Goal: Use online tool/utility: Utilize a website feature to perform a specific function

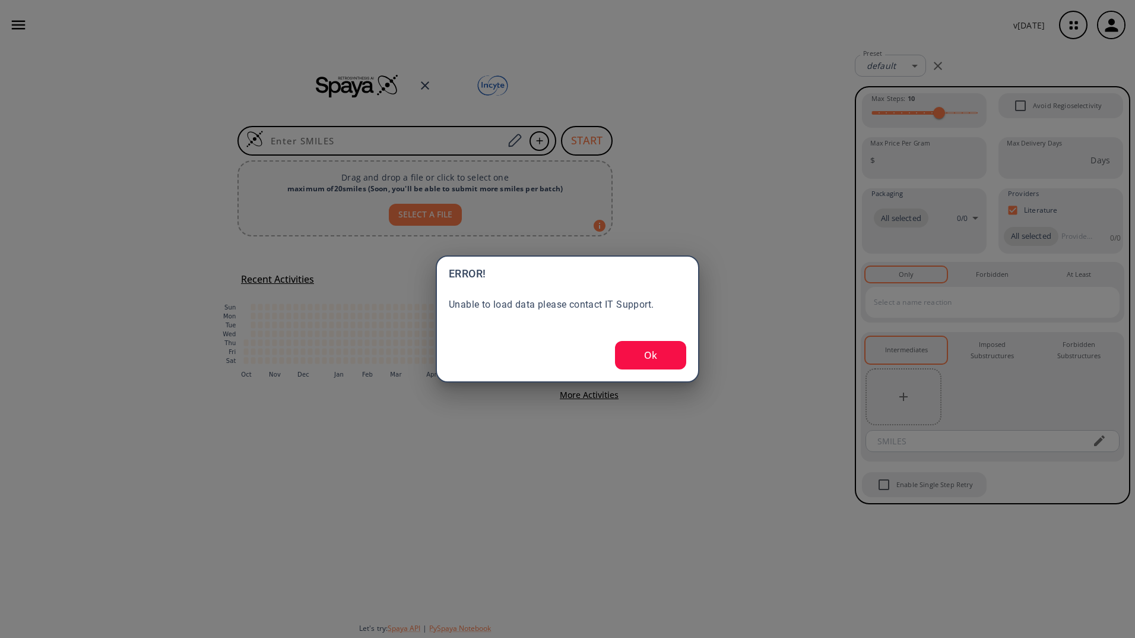
click at [655, 365] on button "Ok" at bounding box center [650, 355] width 71 height 28
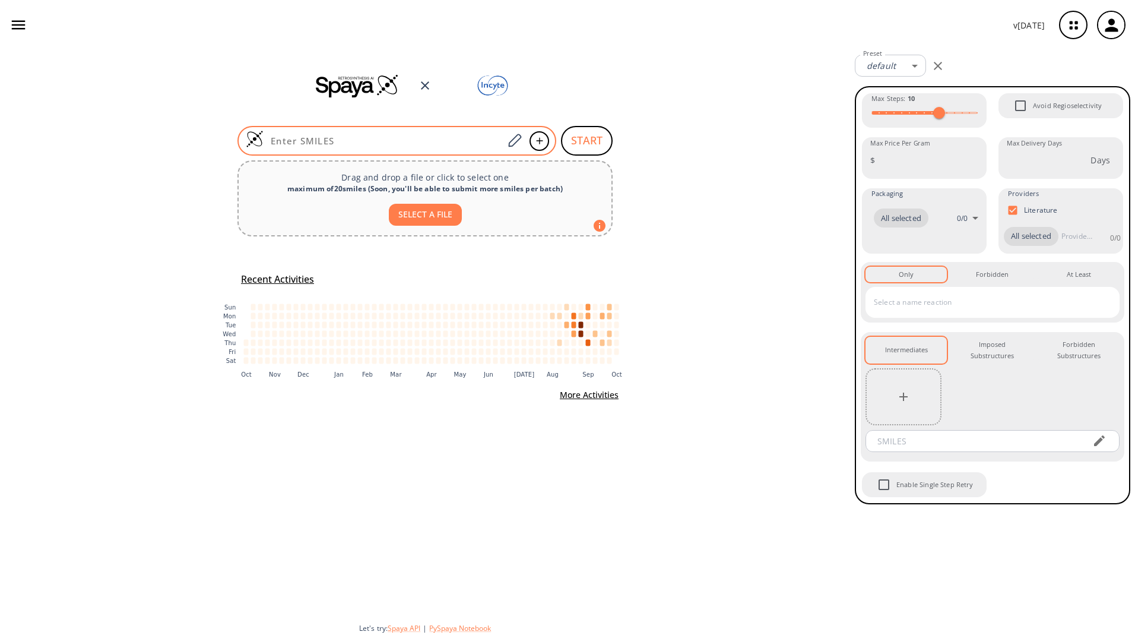
click at [403, 141] on input at bounding box center [384, 141] width 240 height 12
click at [329, 135] on input at bounding box center [384, 141] width 240 height 12
paste input "OC1(CC(C(OCC)=O)C1)C2=CC(F)=CC=C2[N+]([O-])=O"
type input "OC1(CC(C(OCC)=O)C1)C2=CC(F)=CC=C2[N+]([O-])=O"
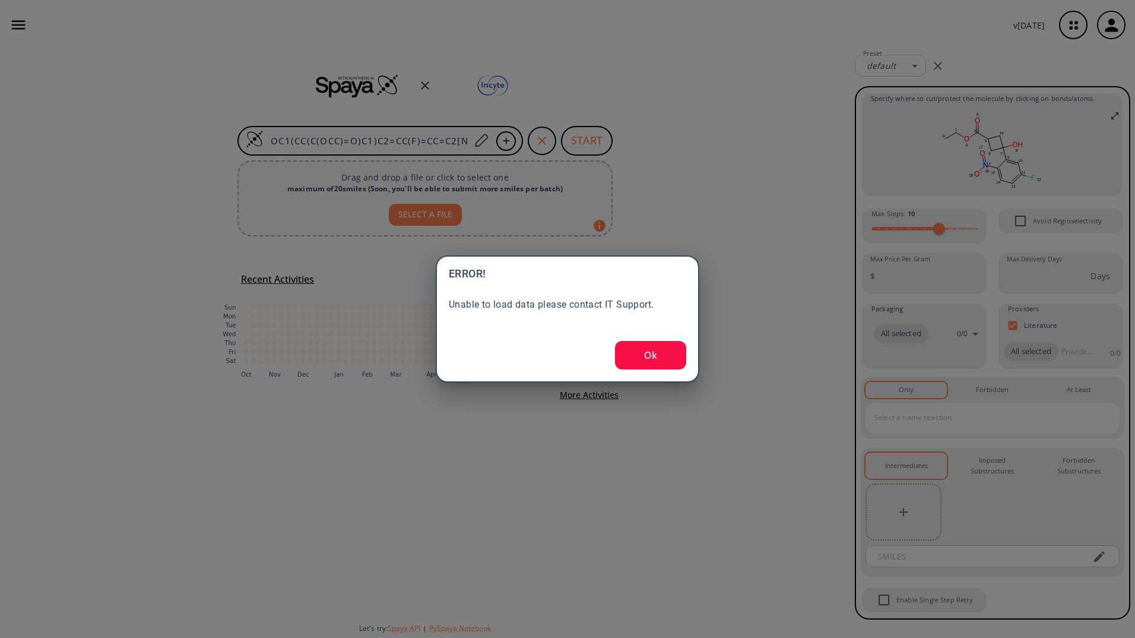
click at [653, 361] on button "Ok" at bounding box center [650, 355] width 71 height 28
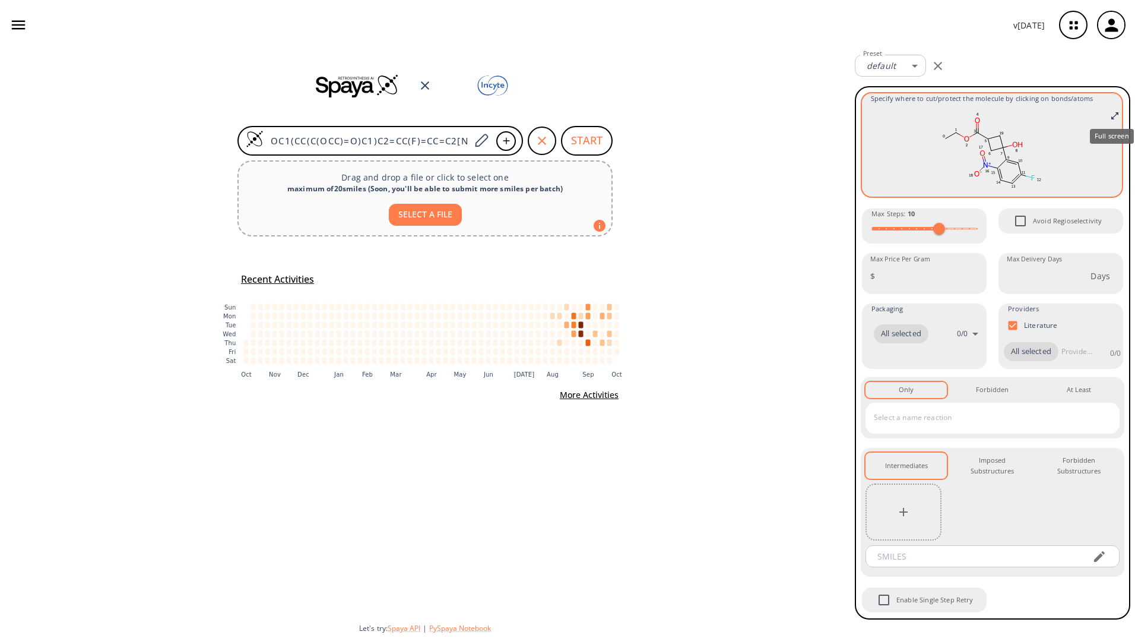
click at [1112, 119] on icon "Full screen" at bounding box center [1114, 115] width 7 height 7
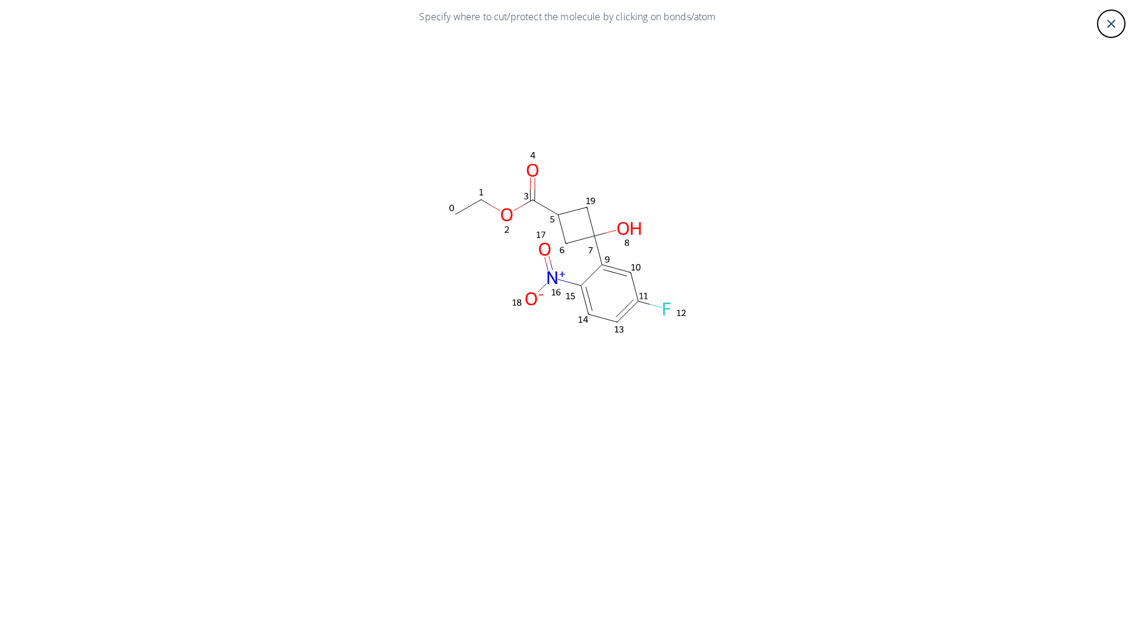
drag, startPoint x: 408, startPoint y: 140, endPoint x: 655, endPoint y: 289, distance: 288.4
click at [731, 336] on rect at bounding box center [567, 242] width 712 height 416
click at [544, 202] on icon at bounding box center [546, 206] width 26 height 15
click at [542, 221] on icon at bounding box center [544, 222] width 9 height 9
click at [590, 274] on icon at bounding box center [591, 274] width 21 height 21
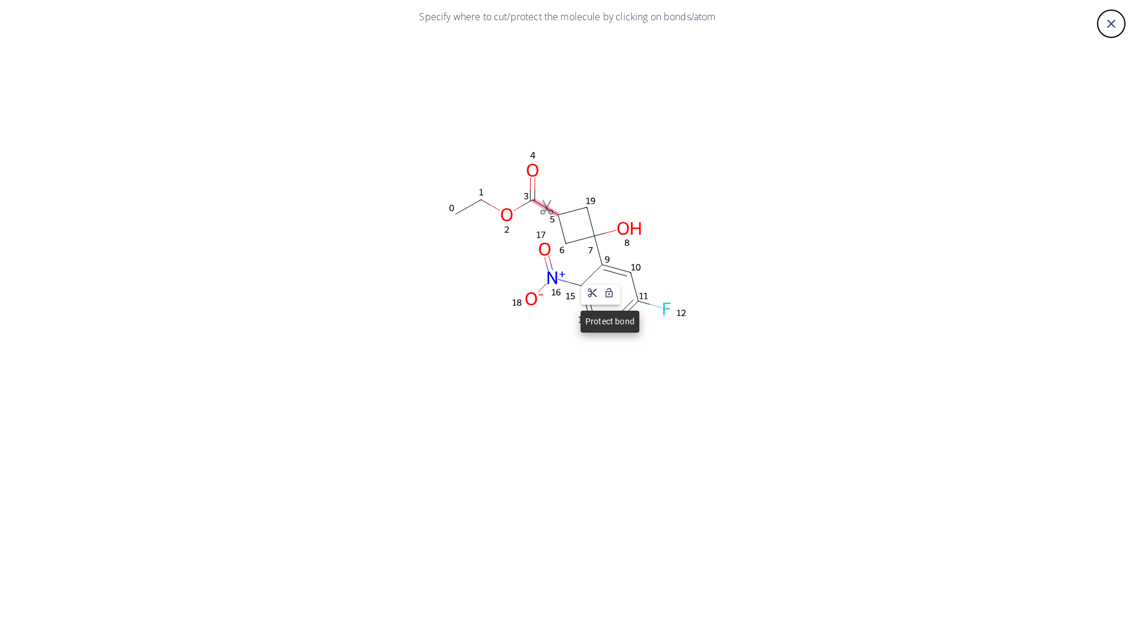
click at [610, 293] on icon at bounding box center [609, 292] width 11 height 11
click at [656, 306] on icon at bounding box center [656, 306] width 12 height 4
click at [625, 315] on div at bounding box center [567, 319] width 1135 height 638
click at [625, 315] on icon at bounding box center [624, 307] width 17 height 17
click at [543, 288] on div at bounding box center [567, 319] width 1135 height 638
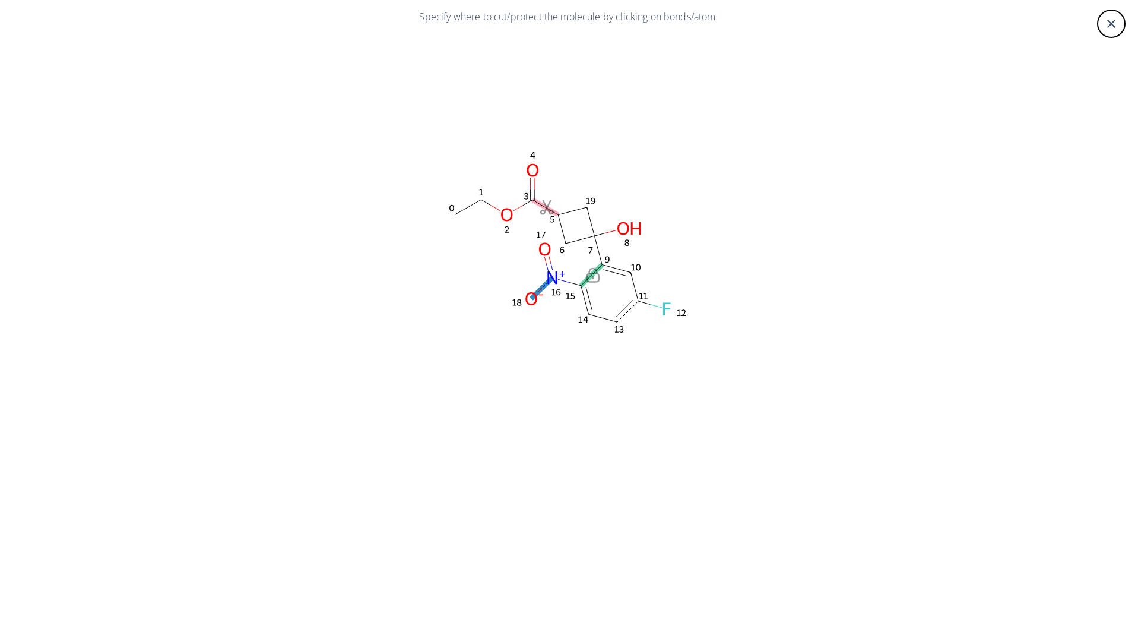
click at [543, 287] on icon at bounding box center [545, 285] width 4 height 4
click at [548, 255] on div at bounding box center [567, 319] width 1135 height 638
click at [546, 259] on icon at bounding box center [545, 260] width 2 height 7
click at [495, 205] on div at bounding box center [567, 319] width 1135 height 638
click at [496, 205] on icon at bounding box center [494, 207] width 9 height 5
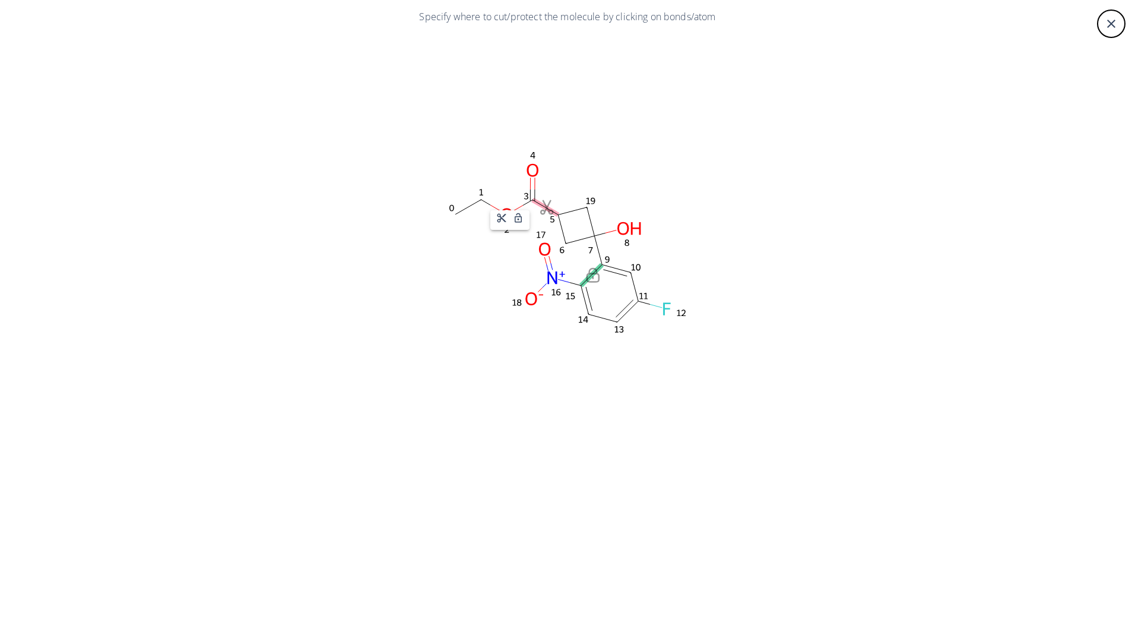
click at [468, 208] on div at bounding box center [567, 319] width 1135 height 638
click at [468, 206] on icon at bounding box center [468, 206] width 26 height 15
click at [512, 205] on div at bounding box center [567, 319] width 1135 height 638
click at [520, 205] on icon at bounding box center [518, 207] width 9 height 5
click at [530, 179] on div at bounding box center [567, 319] width 1135 height 638
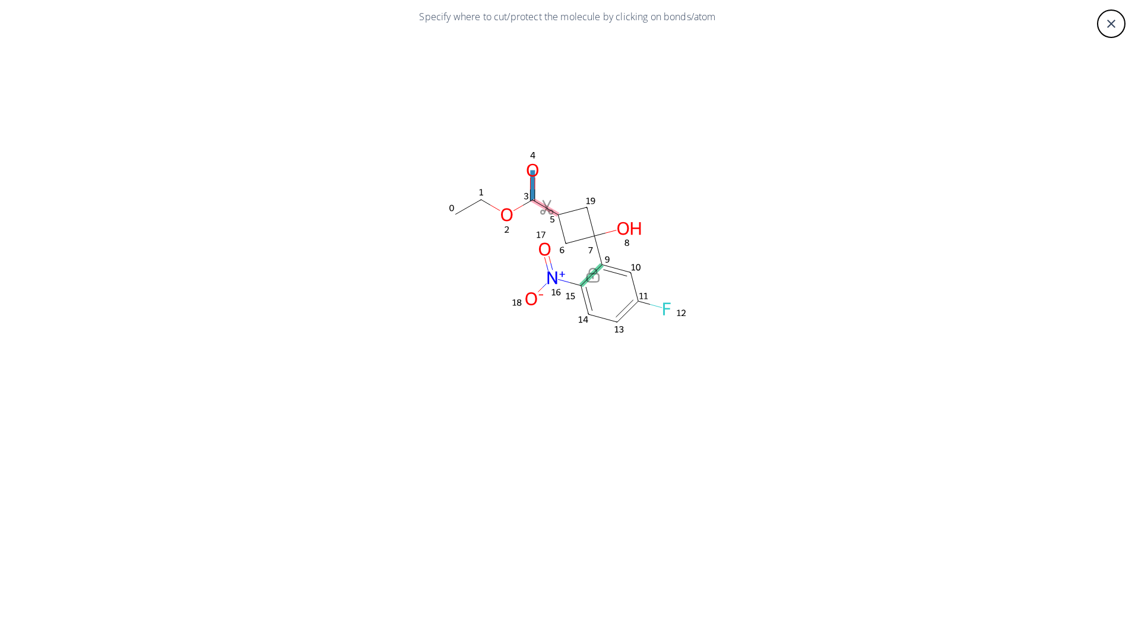
click at [530, 179] on icon at bounding box center [530, 184] width 0 height 12
click at [604, 230] on div at bounding box center [567, 319] width 1135 height 638
click at [604, 233] on icon at bounding box center [599, 234] width 11 height 3
click at [590, 220] on div at bounding box center [567, 319] width 1135 height 638
click at [590, 220] on icon at bounding box center [591, 221] width 8 height 28
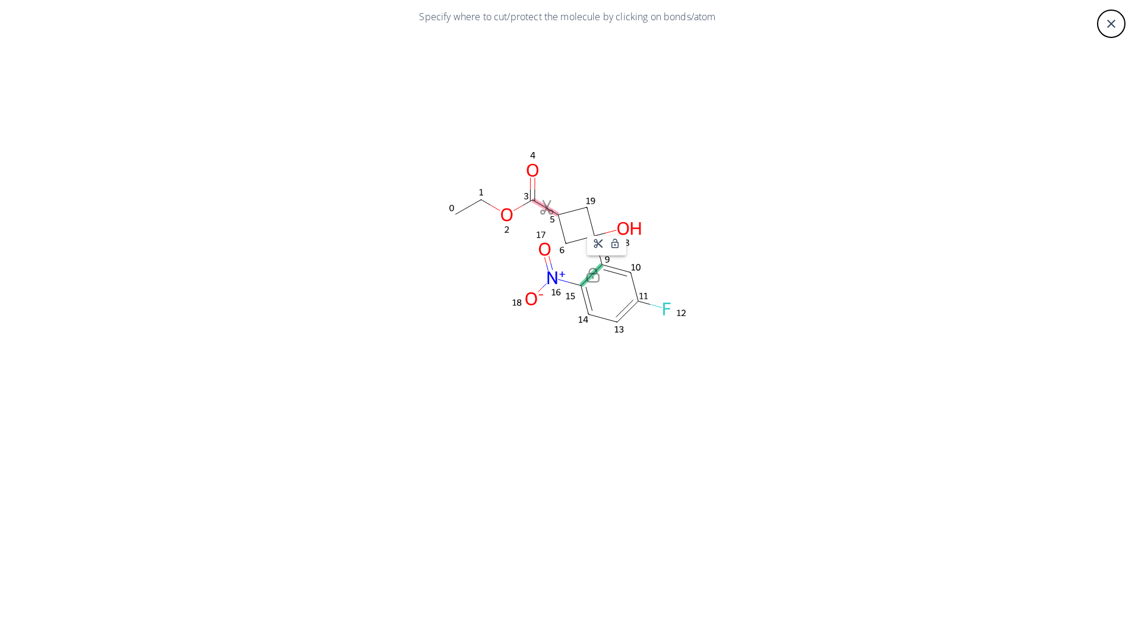
click at [576, 210] on div at bounding box center [567, 319] width 1135 height 638
click at [576, 208] on icon at bounding box center [572, 211] width 28 height 8
click at [566, 245] on div at bounding box center [567, 319] width 1135 height 638
click at [568, 241] on ellipse at bounding box center [566, 244] width 18 height 18
click at [607, 319] on div at bounding box center [567, 319] width 1135 height 638
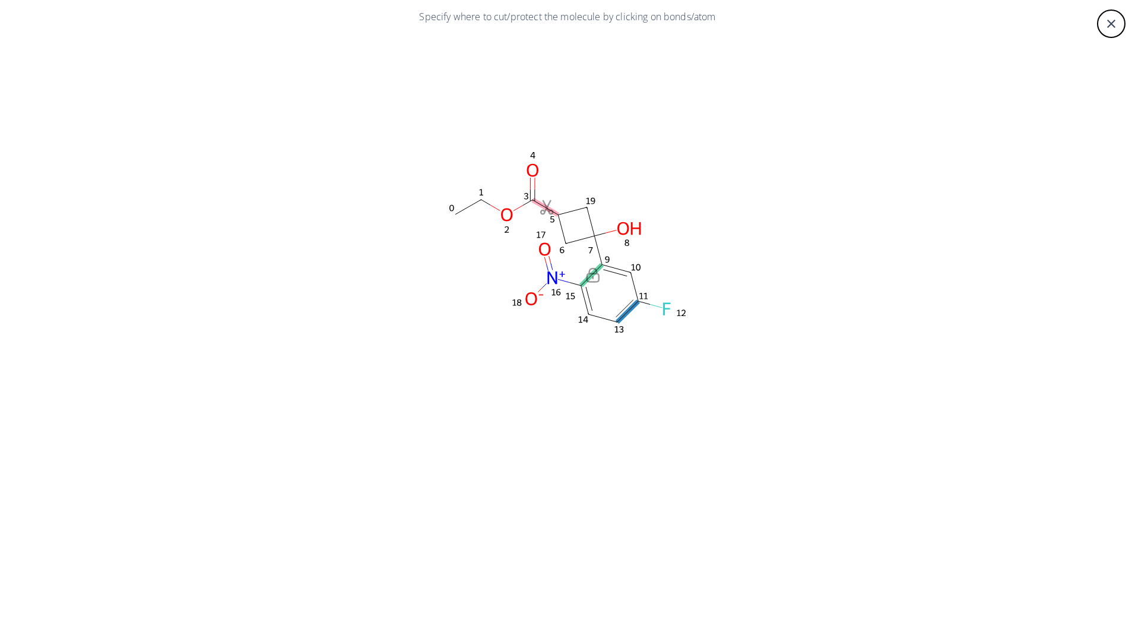
click at [622, 313] on icon at bounding box center [624, 307] width 17 height 17
click at [635, 286] on div at bounding box center [567, 319] width 1135 height 638
click at [617, 271] on icon at bounding box center [615, 272] width 24 height 7
click at [652, 305] on div at bounding box center [567, 319] width 1135 height 638
click at [652, 305] on icon at bounding box center [656, 306] width 12 height 4
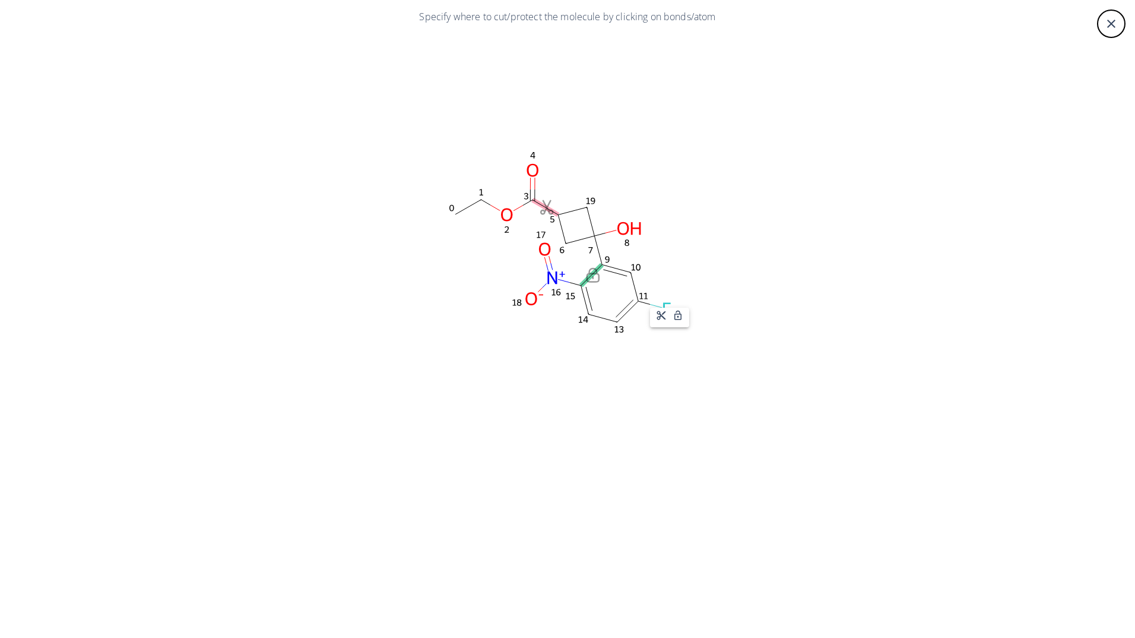
click at [599, 352] on div at bounding box center [567, 319] width 1135 height 638
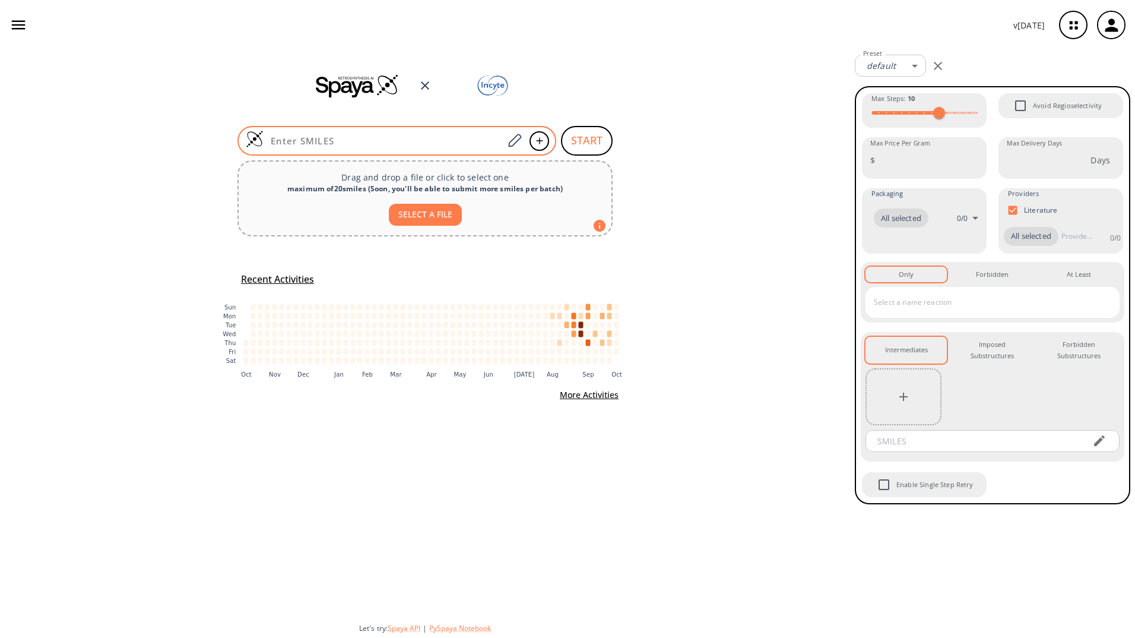
click at [460, 142] on input at bounding box center [384, 141] width 240 height 12
paste input "OC1(CC(C(OCC)=O)C1)C2=CC(F)=CC=C2[N+]([O-])=O"
type input "OC1(CC(C(OCC)=O)C1)C2=CC(F)=CC=C2[N+]([O-])=O"
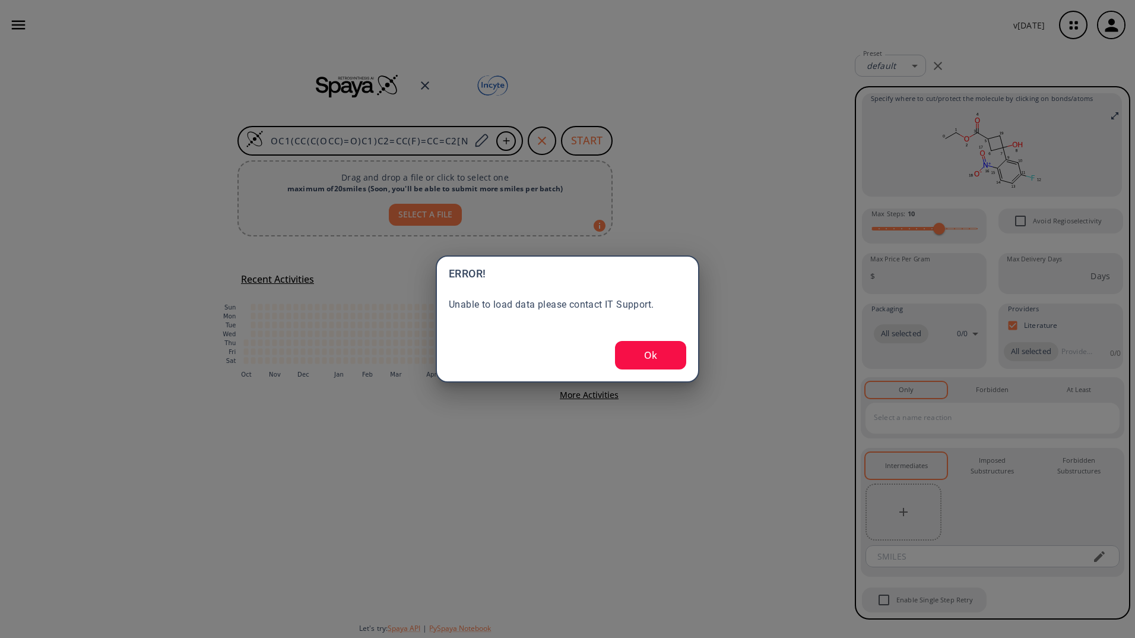
click at [645, 356] on button "Ok" at bounding box center [650, 355] width 71 height 28
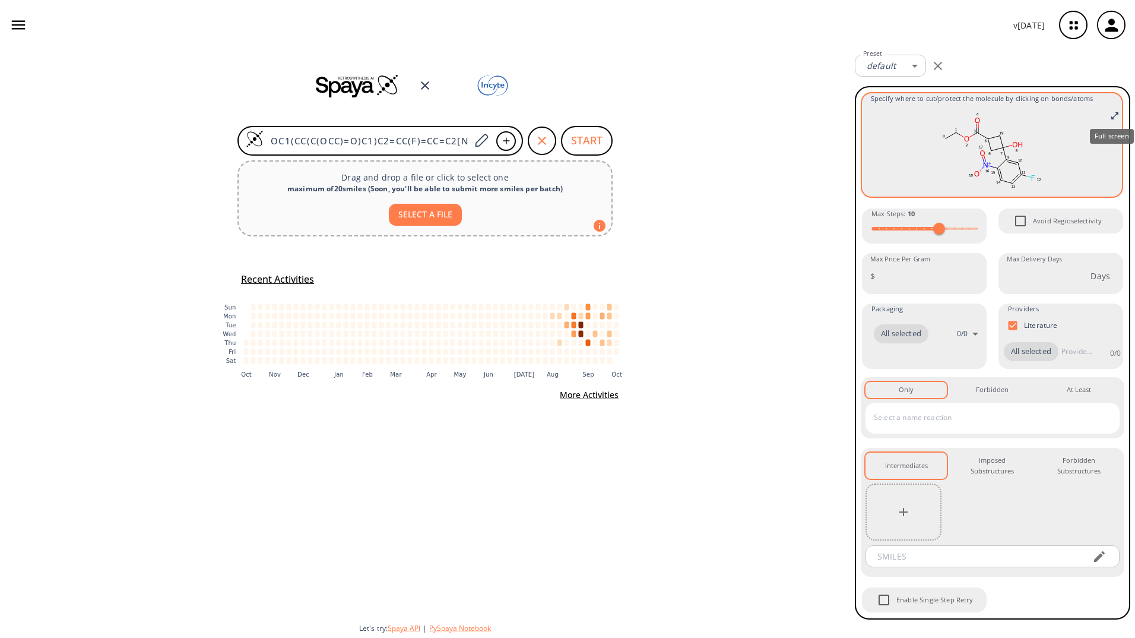
click at [1116, 114] on icon "Full screen" at bounding box center [1114, 115] width 9 height 9
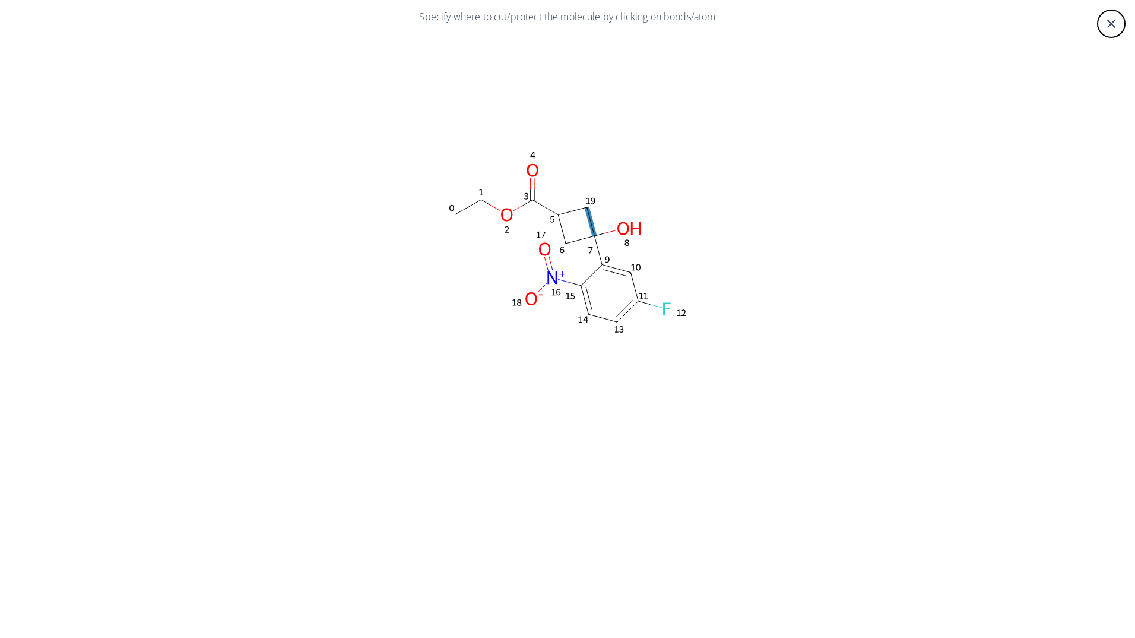
click at [594, 223] on icon at bounding box center [591, 221] width 8 height 28
click at [597, 244] on icon at bounding box center [598, 243] width 9 height 9
click at [616, 269] on icon at bounding box center [615, 272] width 24 height 7
click at [633, 283] on icon at bounding box center [631, 283] width 11 height 11
click at [546, 202] on icon at bounding box center [546, 206] width 26 height 15
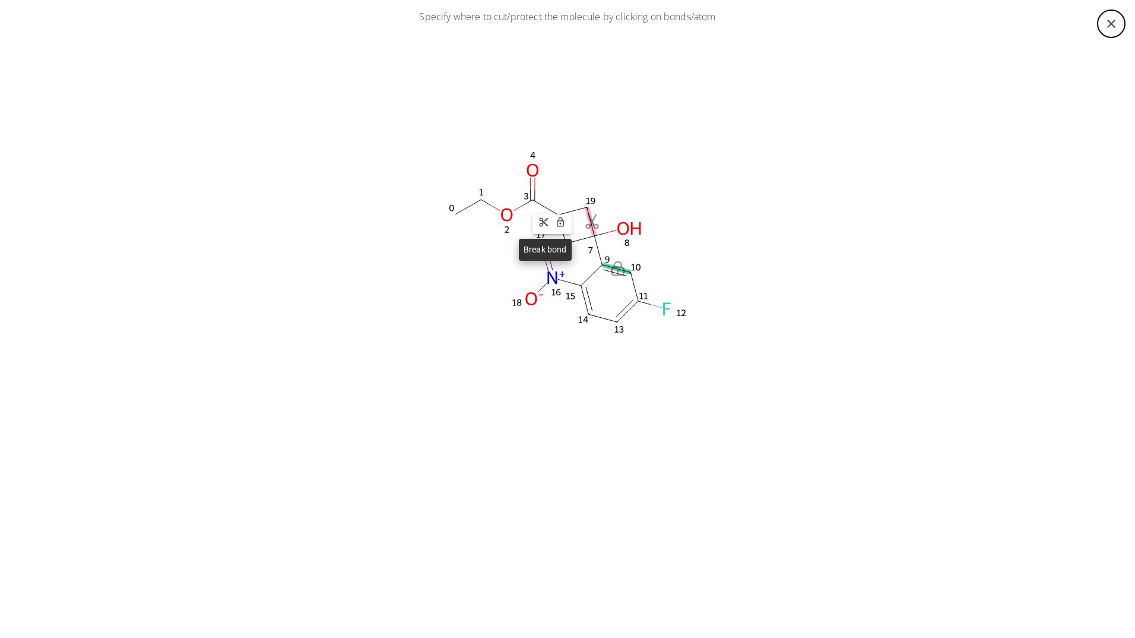
click at [544, 221] on icon at bounding box center [544, 222] width 9 height 9
click at [1103, 29] on div "close" at bounding box center [1111, 23] width 28 height 28
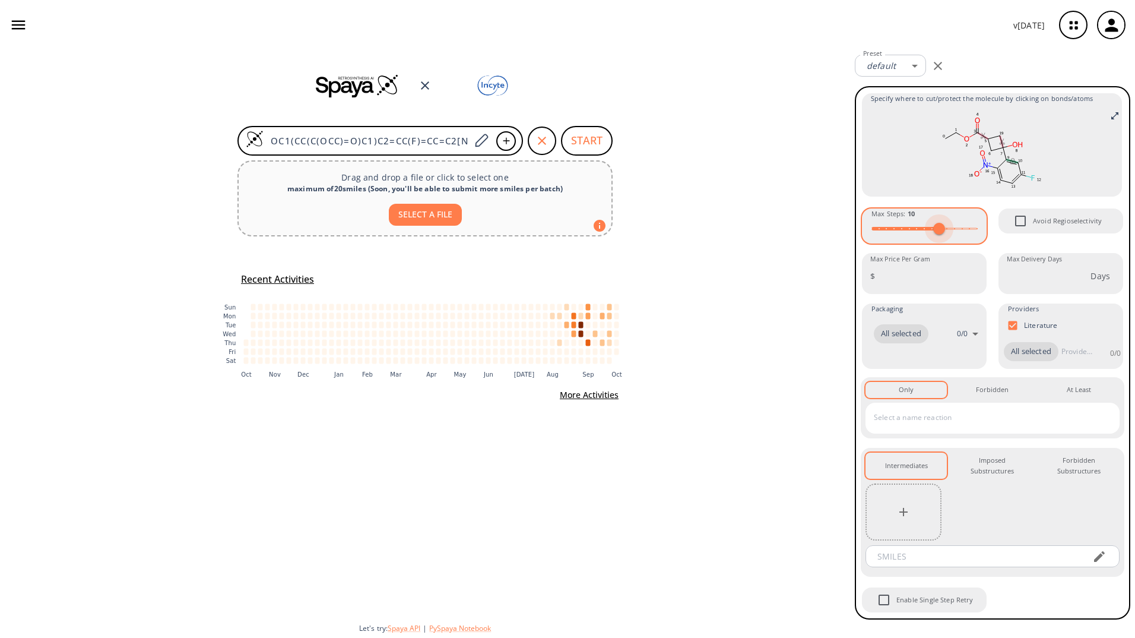
click at [939, 226] on span at bounding box center [939, 229] width 12 height 12
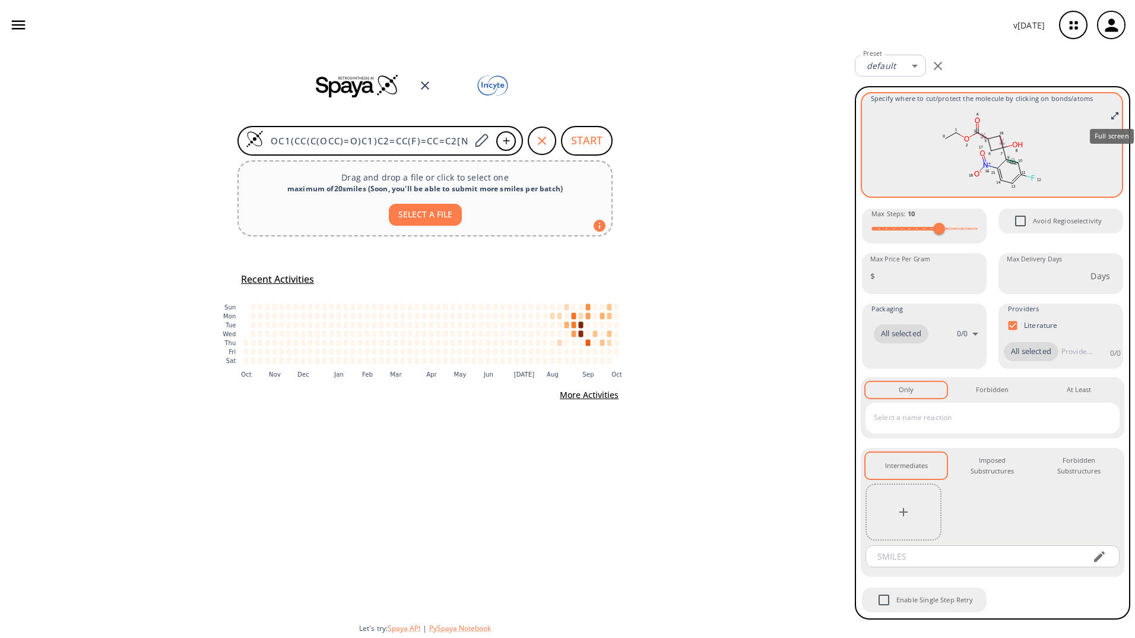
click at [1112, 115] on icon "Full screen" at bounding box center [1114, 115] width 9 height 9
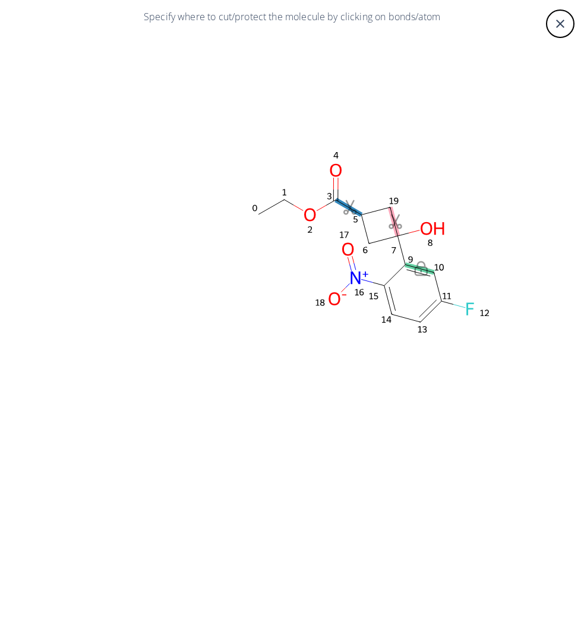
click at [351, 208] on icon at bounding box center [348, 206] width 26 height 15
click at [552, 26] on div at bounding box center [292, 319] width 584 height 638
click at [560, 27] on icon "close" at bounding box center [560, 24] width 14 height 14
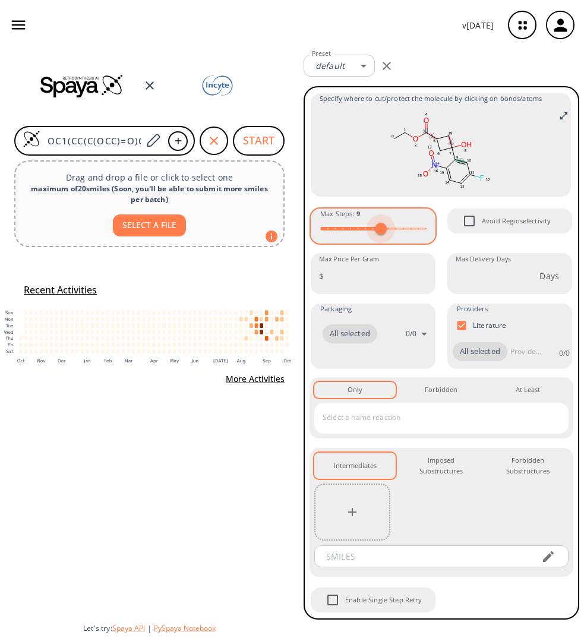
type input "10"
drag, startPoint x: 391, startPoint y: 231, endPoint x: 385, endPoint y: 232, distance: 6.0
click at [385, 232] on span at bounding box center [388, 229] width 12 height 12
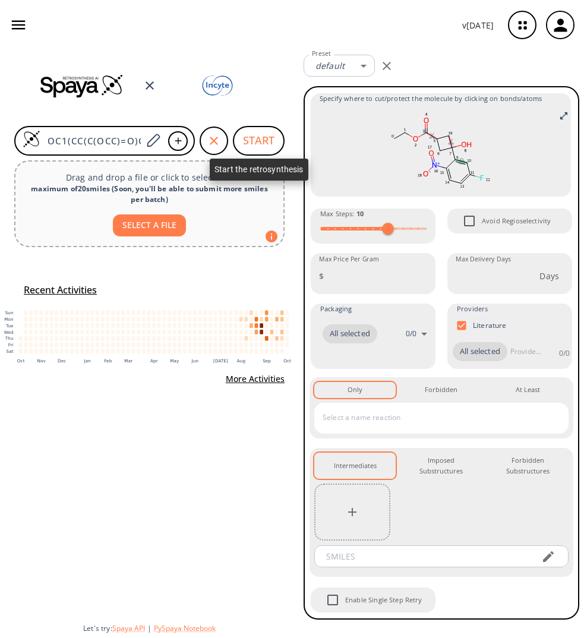
click at [252, 147] on button "START" at bounding box center [259, 141] width 52 height 30
click at [41, 451] on div at bounding box center [149, 503] width 299 height 219
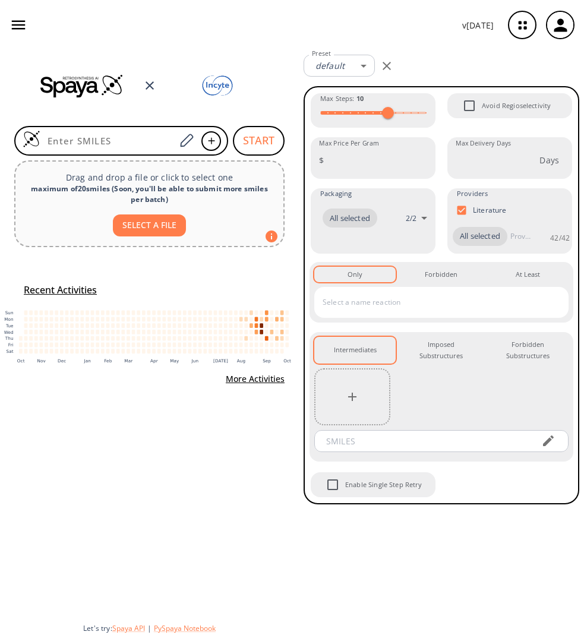
type input "OC1(CC(C(OCC)=O)C1)C2=CC(F)=CC=C2[N+]([O-])=O"
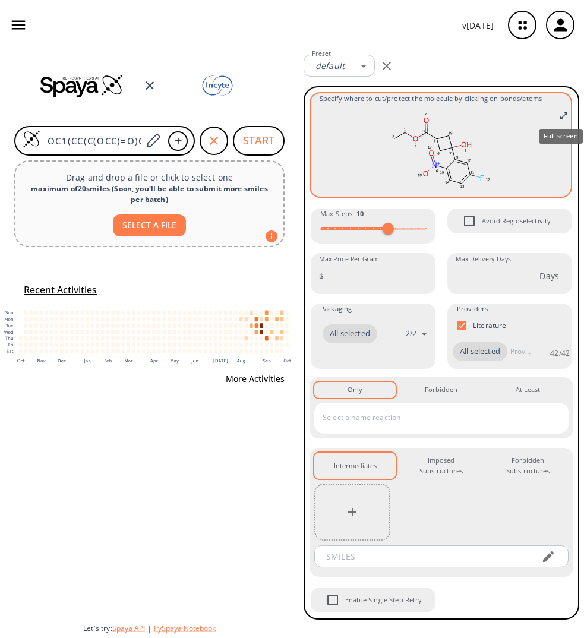
click at [560, 115] on icon "Full screen" at bounding box center [563, 115] width 9 height 9
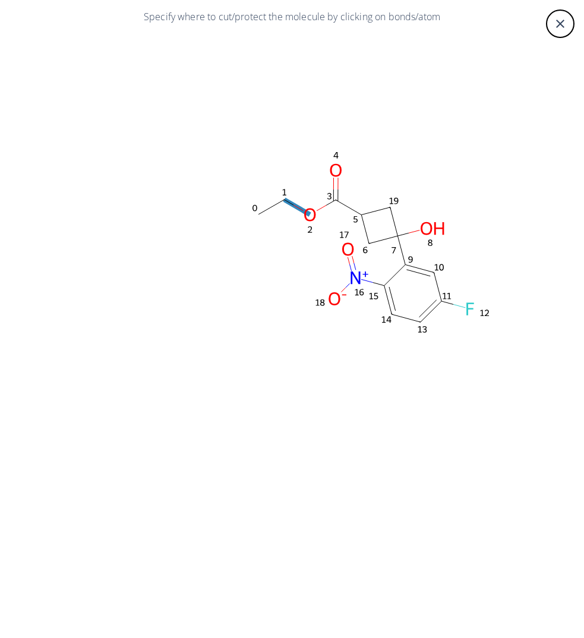
click at [295, 205] on icon at bounding box center [297, 207] width 9 height 5
click at [446, 114] on div at bounding box center [292, 319] width 584 height 638
